Goal: Entertainment & Leisure: Consume media (video, audio)

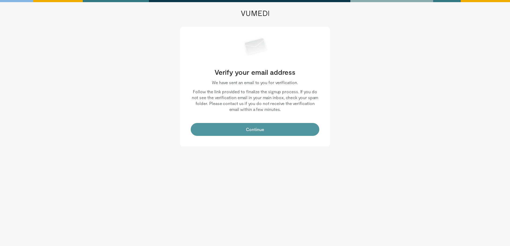
click at [253, 135] on button "Continue" at bounding box center [255, 129] width 129 height 13
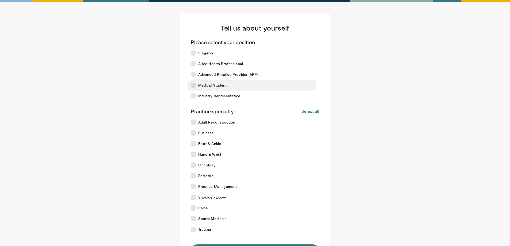
click at [208, 87] on span "Medical Student" at bounding box center [212, 85] width 28 height 5
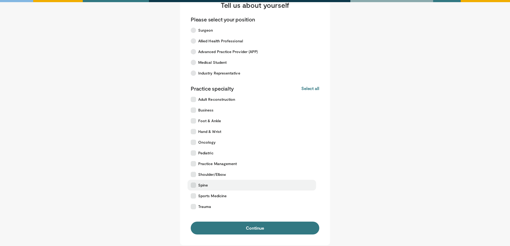
scroll to position [24, 0]
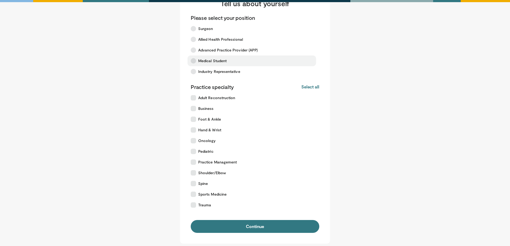
click at [201, 62] on span "Medical Student" at bounding box center [212, 60] width 28 height 5
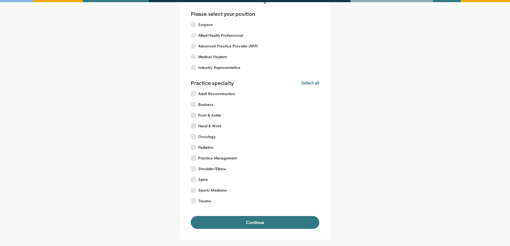
scroll to position [30, 0]
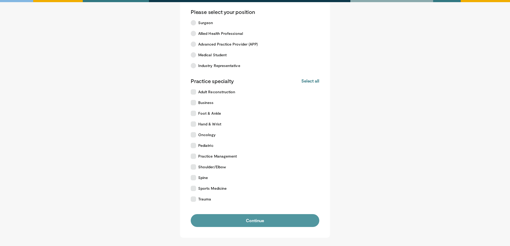
click at [250, 220] on button "Continue" at bounding box center [255, 220] width 129 height 13
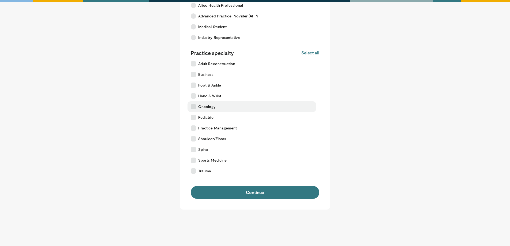
scroll to position [75, 0]
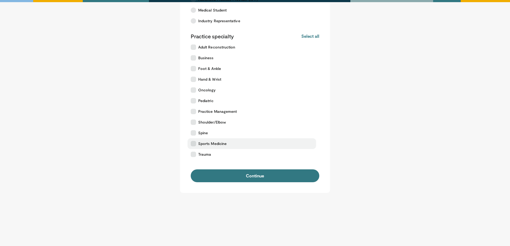
click at [199, 143] on span "Sports Medicine" at bounding box center [212, 143] width 28 height 5
click at [216, 168] on form "Please select your position Surgeon Allied Health Professional Advanced Practic…" at bounding box center [255, 73] width 129 height 219
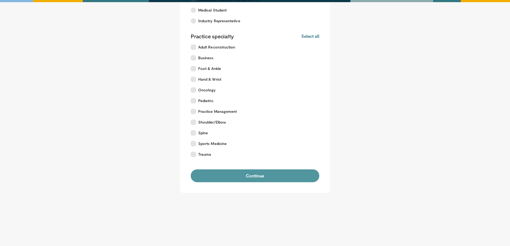
click at [218, 173] on button "Continue" at bounding box center [255, 175] width 129 height 13
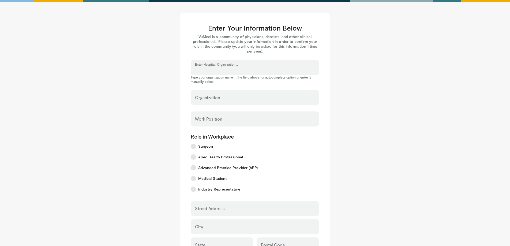
click at [233, 68] on input "Enter Hospital, Organization..." at bounding box center [255, 70] width 120 height 6
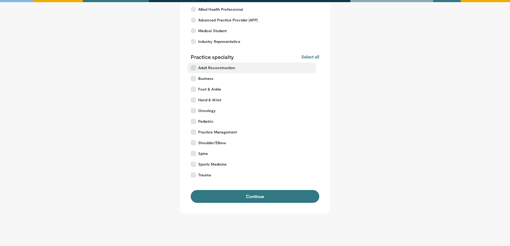
scroll to position [55, 0]
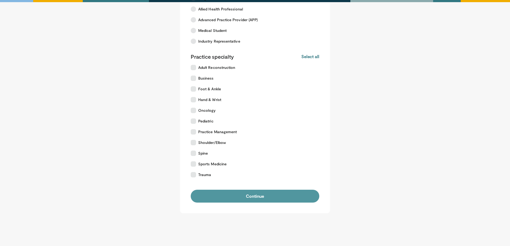
click at [242, 198] on button "Continue" at bounding box center [255, 196] width 129 height 13
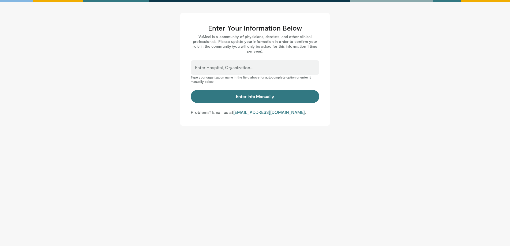
click at [225, 66] on label "Enter Hospital, Organization..." at bounding box center [224, 67] width 58 height 11
click at [225, 67] on input "Enter Hospital, Organization..." at bounding box center [255, 70] width 120 height 6
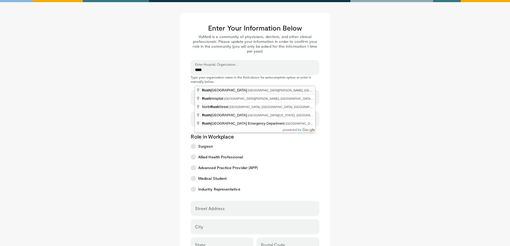
type input "**********"
select select "**"
type input "**********"
type input "*******"
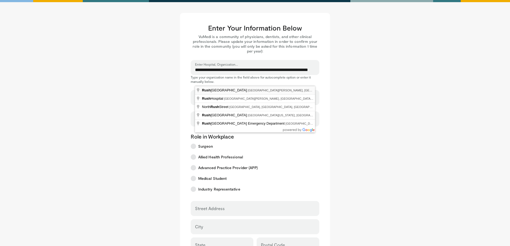
type input "********"
type input "*****"
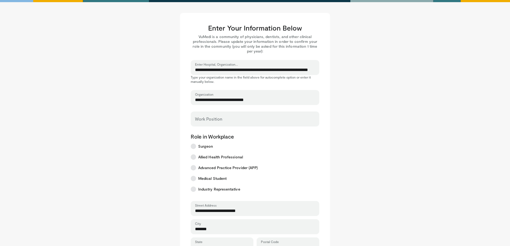
click at [222, 117] on div "Work Position" at bounding box center [255, 119] width 129 height 15
click at [213, 122] on input "Work Position" at bounding box center [255, 121] width 120 height 6
type input "**********"
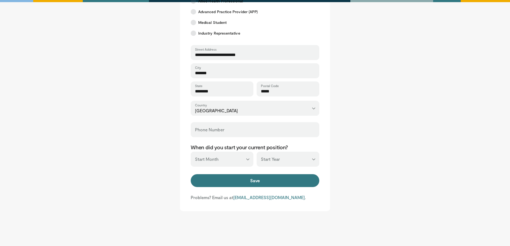
scroll to position [157, 0]
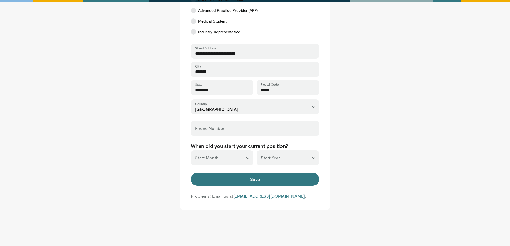
click at [231, 162] on select "*** ******* ******** ***** ***** *** **** **** ****** ********* ******* *******…" at bounding box center [222, 157] width 63 height 15
select select "*"
click at [191, 150] on select "*** ******* ******** ***** ***** *** **** **** ****** ********* ******* *******…" at bounding box center [222, 157] width 63 height 15
click at [274, 161] on select "*** **** **** **** **** **** **** **** **** **** **** **** **** **** **** **** …" at bounding box center [288, 157] width 63 height 15
select select "****"
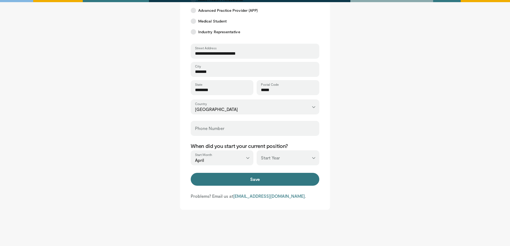
click at [257, 150] on select "*** **** **** **** **** **** **** **** **** **** **** **** **** **** **** **** …" at bounding box center [288, 157] width 63 height 15
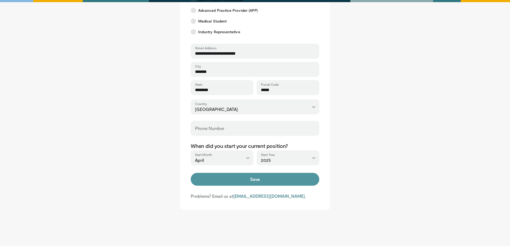
click at [241, 182] on button "Save" at bounding box center [255, 179] width 129 height 13
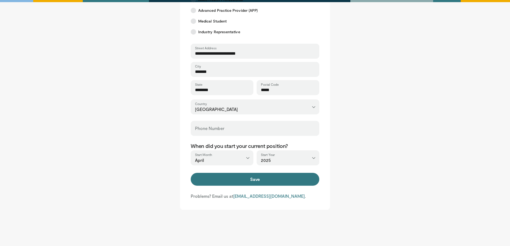
click at [200, 125] on label "Phone Number" at bounding box center [209, 128] width 29 height 11
click at [200, 128] on input "Phone Number" at bounding box center [255, 131] width 120 height 6
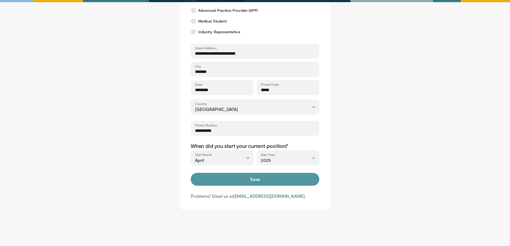
type input "**********"
click at [248, 173] on button "Save" at bounding box center [255, 179] width 129 height 13
click at [248, 182] on button "Save" at bounding box center [255, 179] width 129 height 13
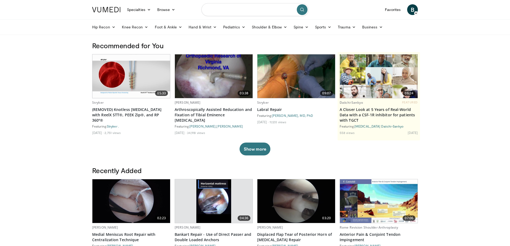
click at [226, 14] on input "Search topics, interventions" at bounding box center [255, 9] width 107 height 13
type input "*********"
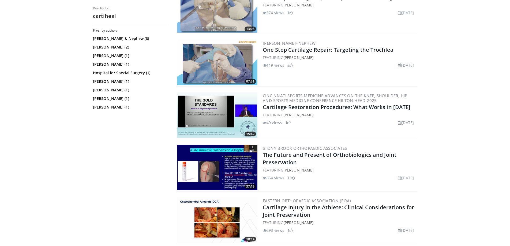
scroll to position [390, 0]
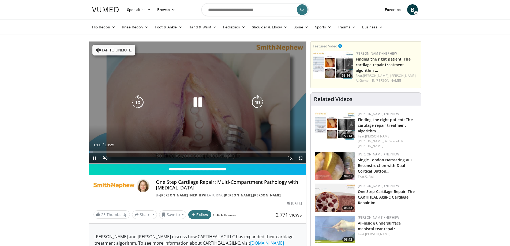
click at [121, 51] on button "Tap to unmute" at bounding box center [113, 50] width 43 height 11
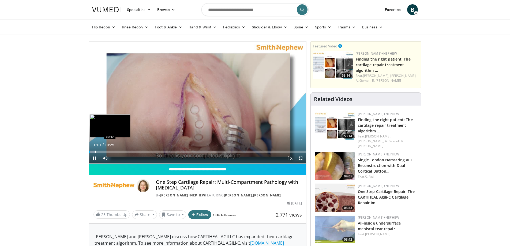
click at [95, 153] on div "Loaded : 3.20% 00:01 00:17" at bounding box center [197, 152] width 217 height 2
drag, startPoint x: 95, startPoint y: 151, endPoint x: 84, endPoint y: 152, distance: 11.5
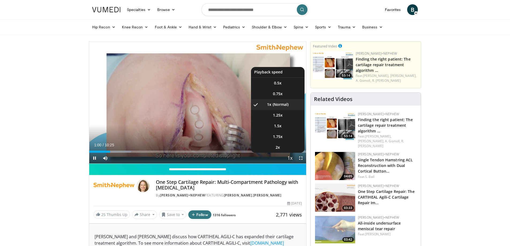
click at [291, 158] on span "Video Player" at bounding box center [291, 158] width 8 height 11
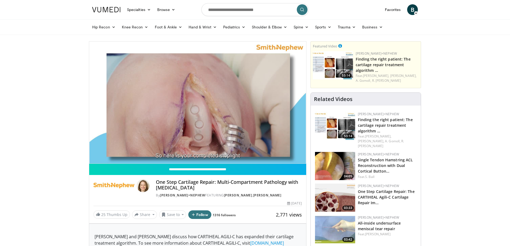
click at [291, 158] on div "10 seconds Tap to unmute" at bounding box center [197, 103] width 217 height 122
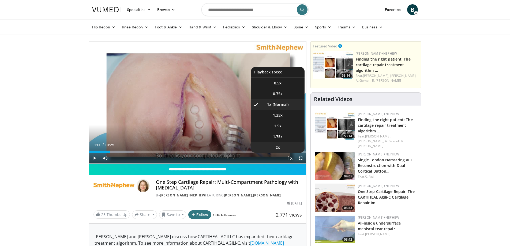
click at [278, 146] on span "2x" at bounding box center [278, 147] width 4 height 5
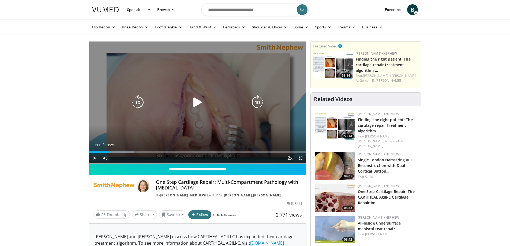
click at [199, 116] on div "10 seconds Tap to unmute" at bounding box center [197, 103] width 217 height 122
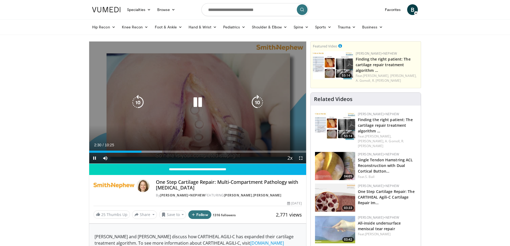
click at [217, 75] on div "10 seconds Tap to unmute" at bounding box center [197, 103] width 217 height 122
click at [193, 103] on icon "Video Player" at bounding box center [197, 102] width 15 height 15
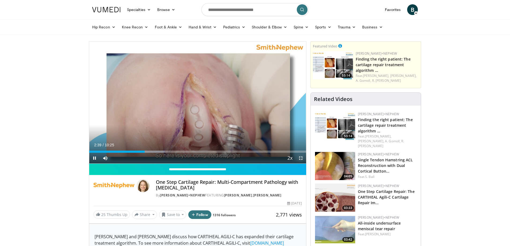
click at [300, 158] on span "Video Player" at bounding box center [301, 158] width 11 height 11
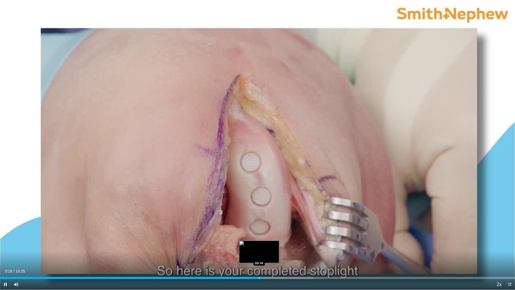
click at [259, 246] on div "Progress Bar" at bounding box center [259, 277] width 1 height 2
click at [254, 246] on div "Progress Bar" at bounding box center [254, 277] width 1 height 2
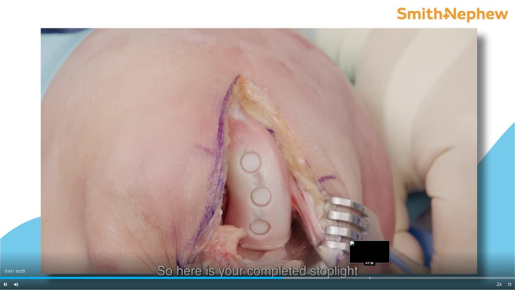
click at [369, 246] on div "Progress Bar" at bounding box center [369, 277] width 1 height 2
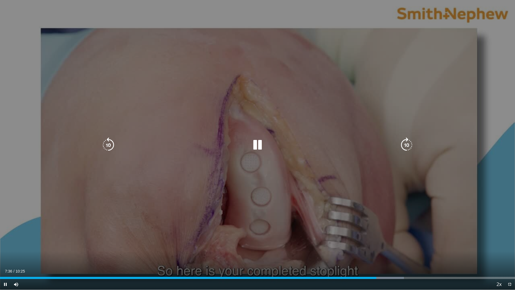
click at [258, 145] on icon "Video Player" at bounding box center [257, 144] width 15 height 15
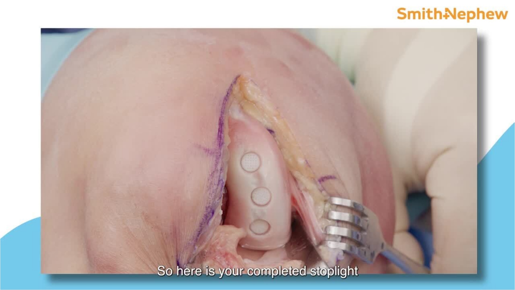
click at [258, 145] on div "10 seconds Tap to unmute" at bounding box center [257, 144] width 515 height 289
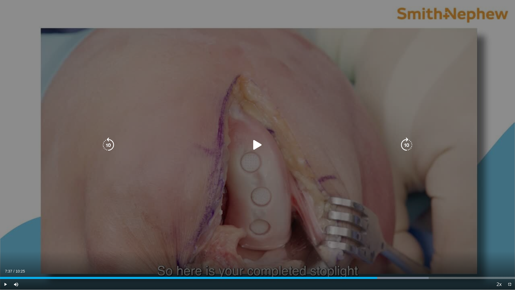
click at [259, 144] on icon "Video Player" at bounding box center [257, 144] width 15 height 15
click at [258, 144] on icon "Video Player" at bounding box center [257, 144] width 15 height 15
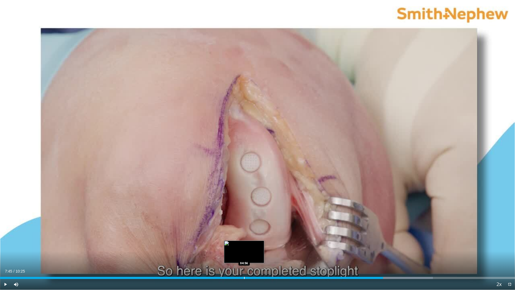
click at [244, 246] on div "Progress Bar" at bounding box center [244, 277] width 1 height 2
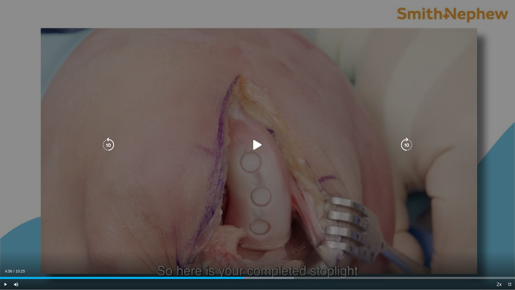
click at [255, 145] on icon "Video Player" at bounding box center [257, 144] width 15 height 15
click at [256, 145] on icon "Video Player" at bounding box center [257, 144] width 15 height 15
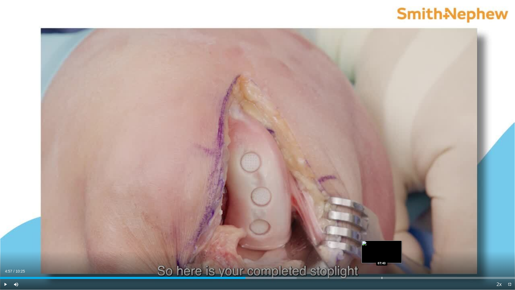
click at [381, 246] on div "Progress Bar" at bounding box center [381, 277] width 1 height 2
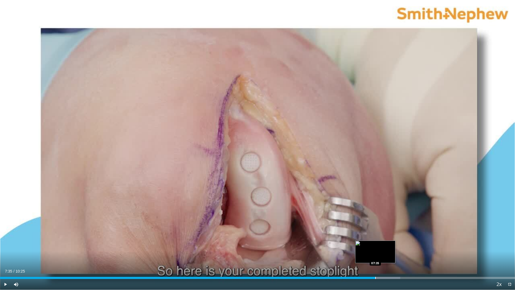
click at [375, 246] on div "Progress Bar" at bounding box center [375, 277] width 1 height 2
click at [369, 246] on div "Progress Bar" at bounding box center [369, 277] width 1 height 2
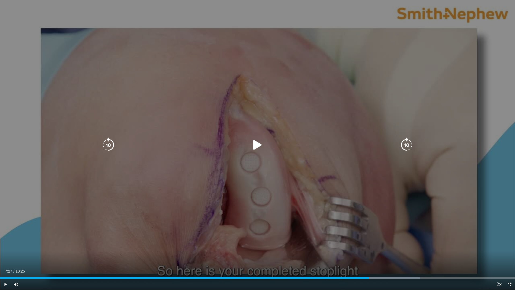
click at [261, 181] on div "10 seconds Tap to unmute" at bounding box center [257, 144] width 515 height 289
click at [304, 207] on div "10 seconds Tap to unmute" at bounding box center [257, 144] width 515 height 289
click at [318, 235] on div "10 seconds Tap to unmute" at bounding box center [257, 144] width 515 height 289
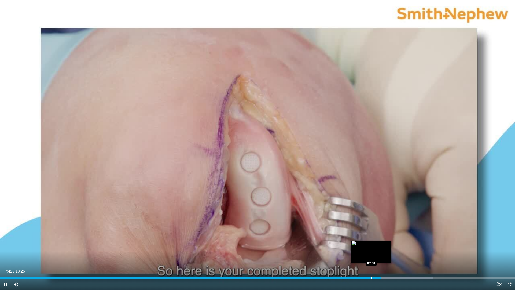
click at [371, 246] on div "Progress Bar" at bounding box center [371, 277] width 1 height 2
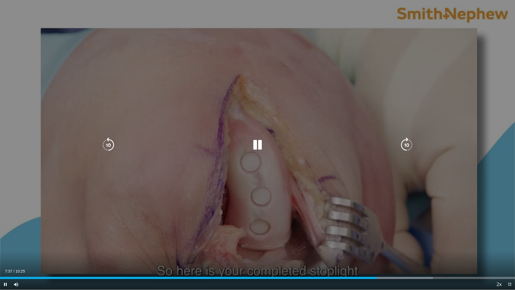
click at [258, 142] on icon "Video Player" at bounding box center [257, 144] width 15 height 15
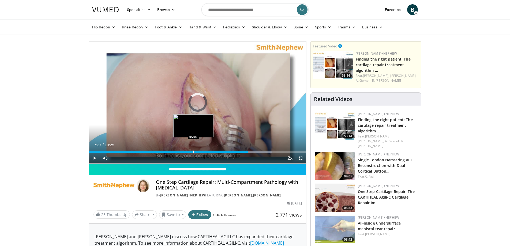
click at [194, 152] on div "Progress Bar" at bounding box center [194, 152] width 1 height 2
click at [191, 151] on div "Progress Bar" at bounding box center [191, 152] width 1 height 2
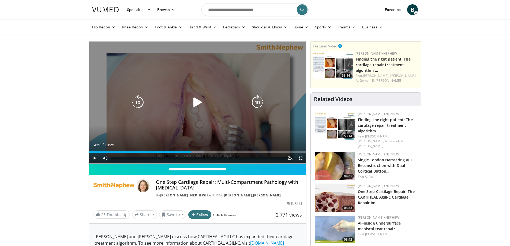
click at [198, 102] on icon "Video Player" at bounding box center [197, 102] width 15 height 15
click at [200, 99] on icon "Video Player" at bounding box center [197, 102] width 15 height 15
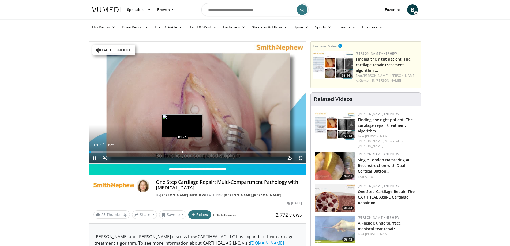
click at [182, 152] on div "Progress Bar" at bounding box center [182, 152] width 1 height 2
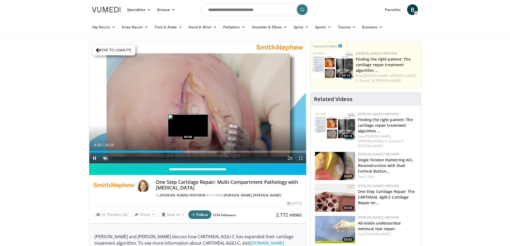
click at [188, 152] on div "Progress Bar" at bounding box center [188, 152] width 1 height 2
click at [190, 152] on div "Progress Bar" at bounding box center [190, 152] width 1 height 2
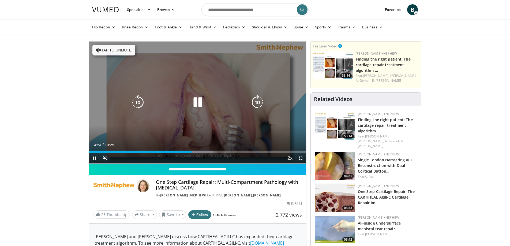
click at [172, 138] on div "10 seconds Tap to unmute" at bounding box center [197, 103] width 217 height 122
click at [138, 102] on icon "Video Player" at bounding box center [138, 102] width 15 height 15
click at [198, 103] on icon "Video Player" at bounding box center [197, 102] width 15 height 15
click at [200, 102] on icon "Video Player" at bounding box center [197, 102] width 15 height 15
click at [197, 102] on icon "Video Player" at bounding box center [197, 102] width 15 height 15
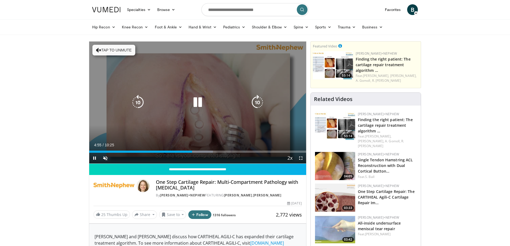
click at [197, 102] on icon "Video Player" at bounding box center [197, 102] width 15 height 15
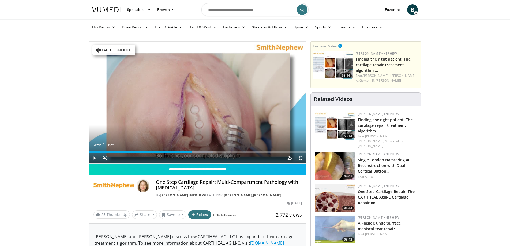
click at [197, 102] on div "10 seconds Tap to unmute" at bounding box center [197, 103] width 217 height 122
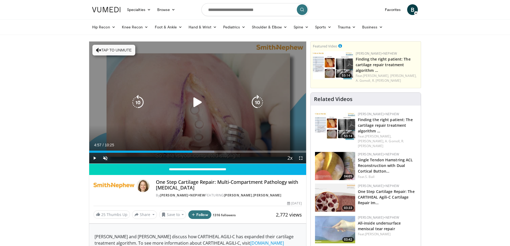
click at [189, 94] on div "10 seconds Tap to unmute" at bounding box center [197, 103] width 217 height 122
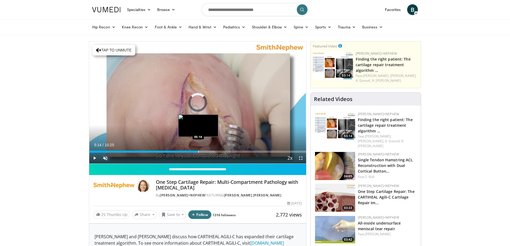
click at [198, 152] on div "Progress Bar" at bounding box center [198, 152] width 1 height 2
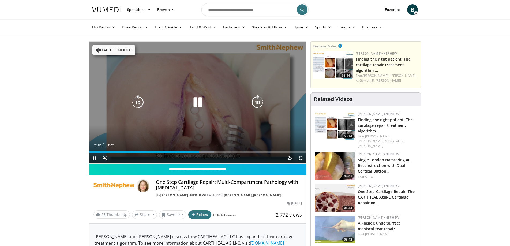
click at [236, 112] on div "10 seconds Tap to unmute" at bounding box center [197, 103] width 217 height 122
click at [141, 101] on icon "Video Player" at bounding box center [138, 102] width 15 height 15
click at [198, 102] on icon "Video Player" at bounding box center [197, 102] width 15 height 15
